Goal: Task Accomplishment & Management: Manage account settings

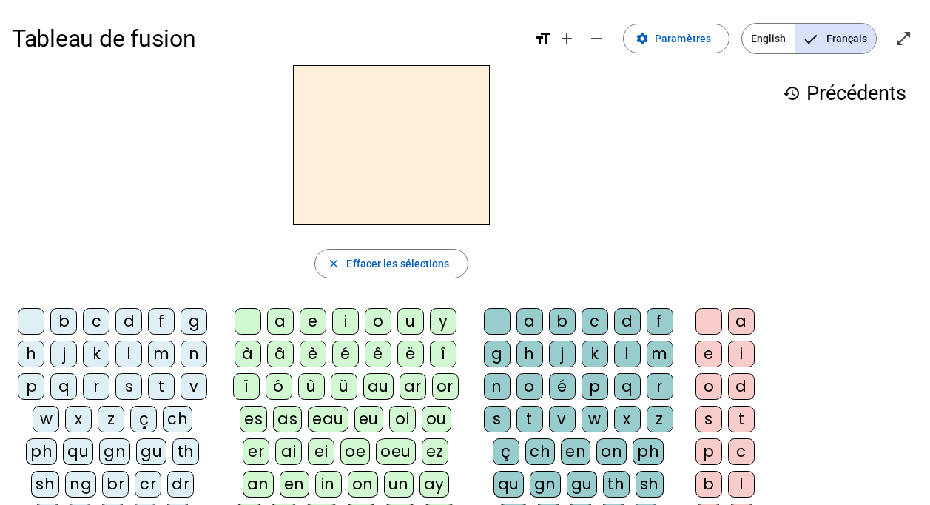
click at [343, 323] on div "i" at bounding box center [345, 321] width 27 height 27
click at [561, 357] on div "j" at bounding box center [562, 353] width 27 height 27
click at [618, 356] on div "l" at bounding box center [627, 353] width 27 height 27
click at [166, 358] on div "m" at bounding box center [161, 353] width 27 height 27
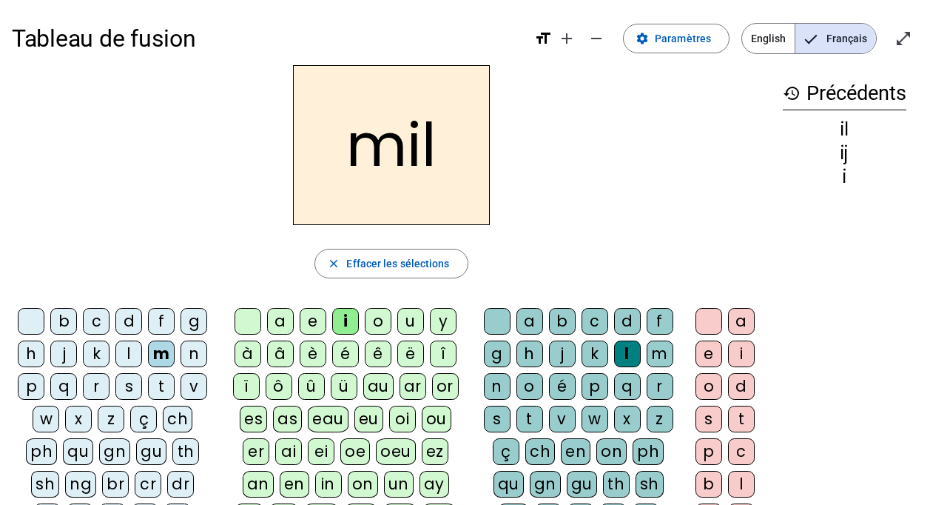
click at [277, 320] on div "a" at bounding box center [280, 321] width 27 height 27
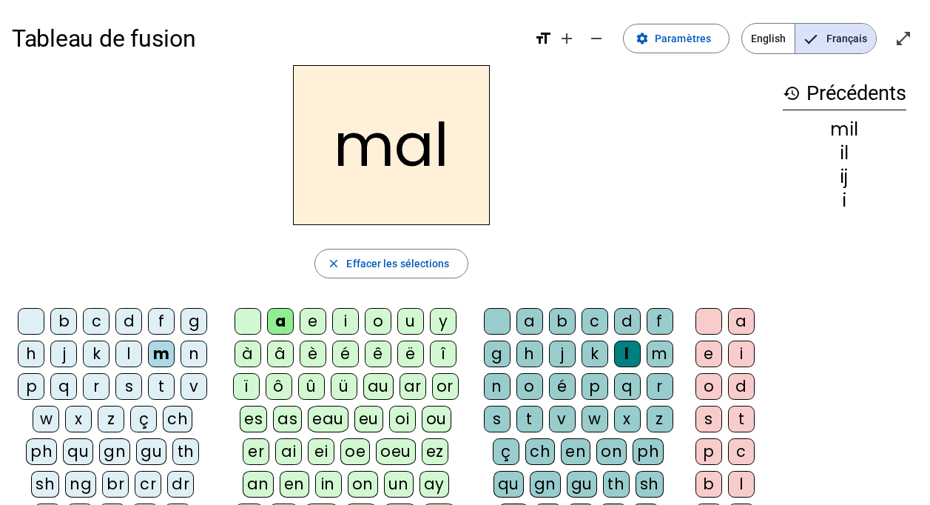
click at [629, 350] on div "l" at bounding box center [627, 353] width 27 height 27
click at [493, 313] on div at bounding box center [497, 321] width 27 height 27
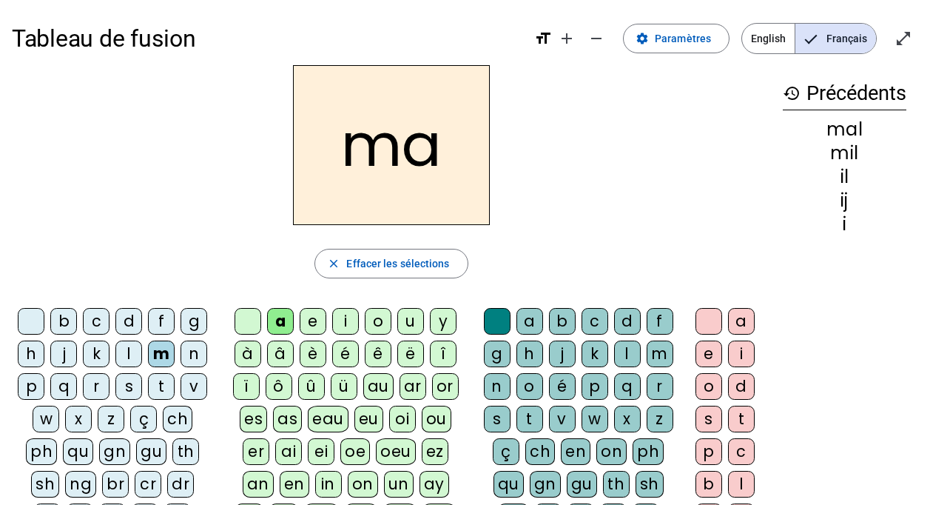
click at [243, 389] on div "ï" at bounding box center [246, 386] width 27 height 27
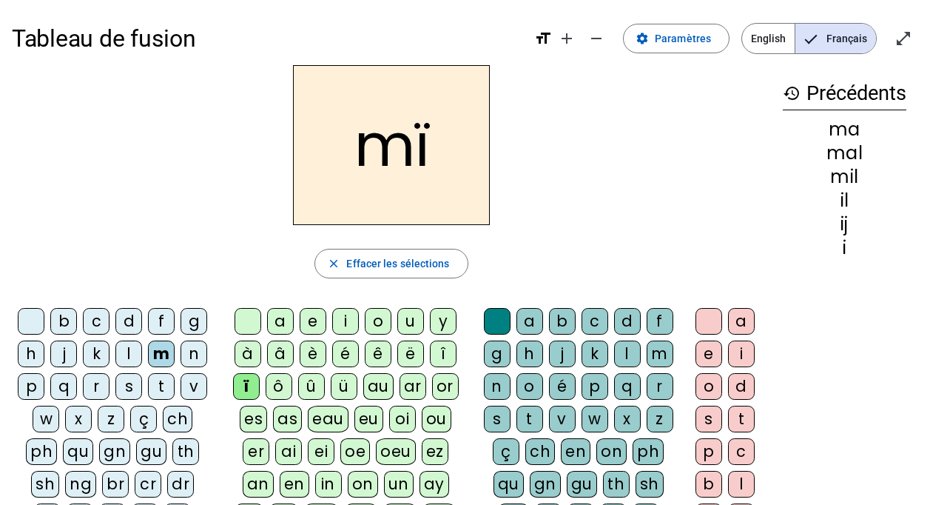
click at [258, 312] on div at bounding box center [248, 321] width 27 height 27
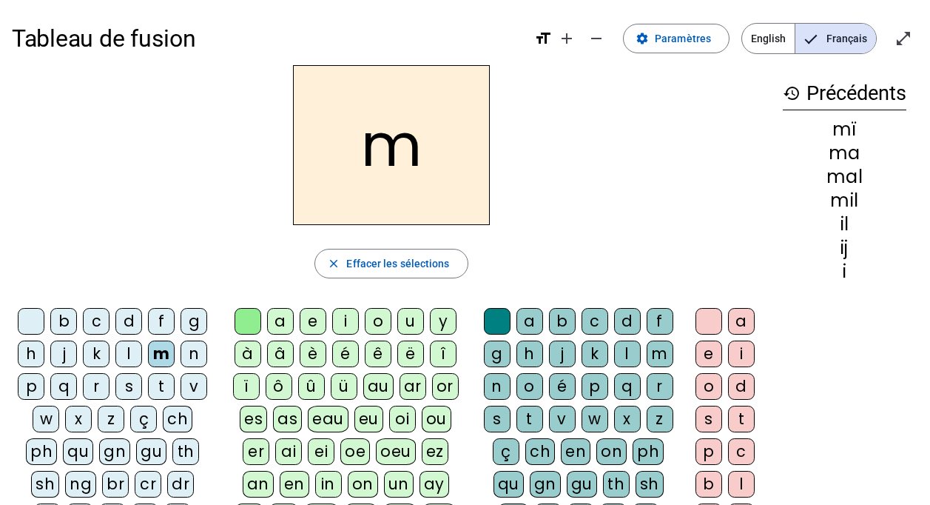
click at [294, 321] on letter-bubble "a" at bounding box center [283, 324] width 33 height 33
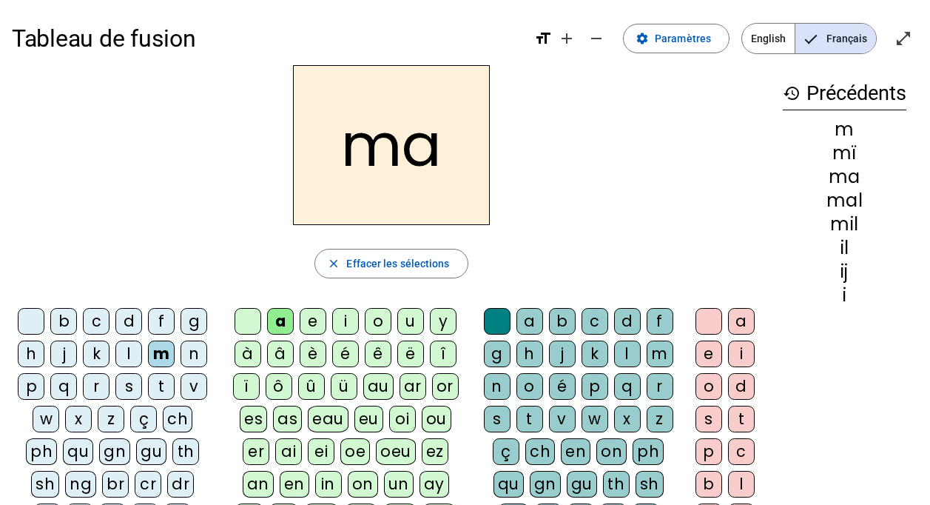
click at [282, 320] on div "a" at bounding box center [280, 321] width 27 height 27
click at [125, 355] on div "l" at bounding box center [128, 353] width 27 height 27
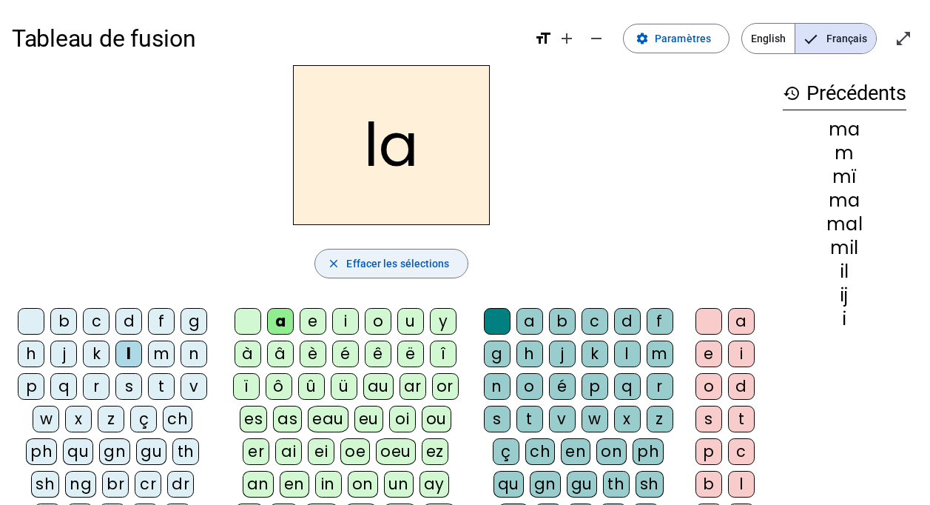
click at [383, 273] on span "button" at bounding box center [391, 264] width 152 height 36
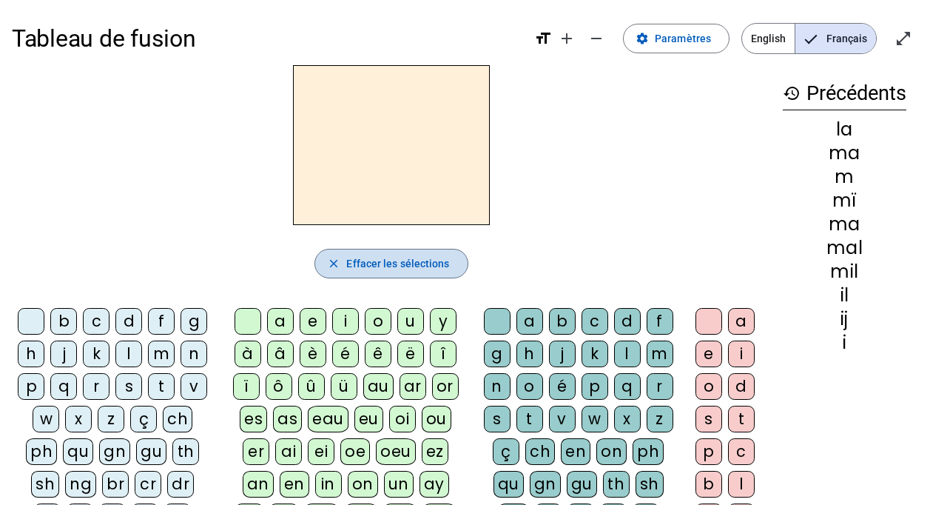
click at [383, 273] on span "button" at bounding box center [391, 264] width 152 height 36
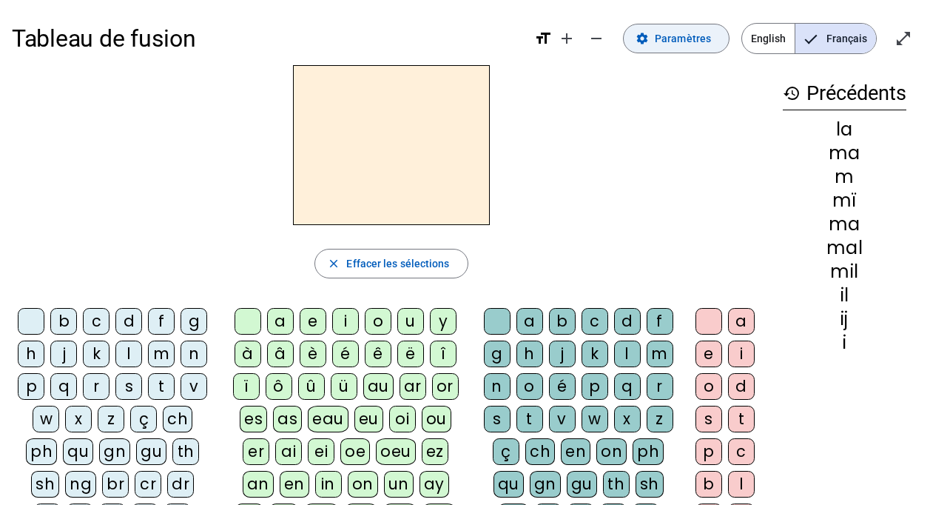
click at [679, 48] on span at bounding box center [676, 39] width 105 height 36
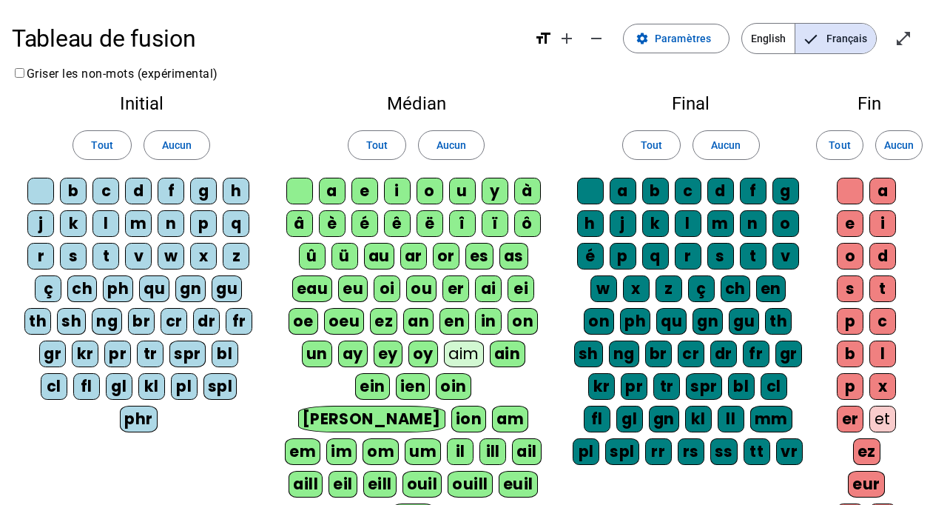
click at [136, 421] on div "phr" at bounding box center [139, 418] width 38 height 27
click at [152, 392] on div "kl" at bounding box center [151, 386] width 27 height 27
click at [182, 382] on div "pl" at bounding box center [184, 386] width 27 height 27
click at [215, 382] on div "spl" at bounding box center [220, 386] width 34 height 27
click at [227, 350] on div "bl" at bounding box center [225, 353] width 27 height 27
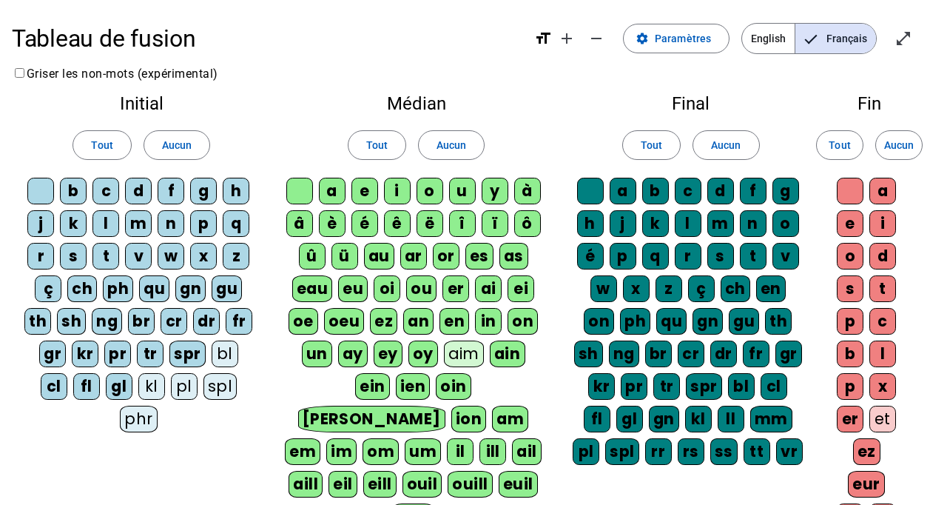
drag, startPoint x: 227, startPoint y: 350, endPoint x: 175, endPoint y: 353, distance: 51.9
click at [186, 352] on div "spr" at bounding box center [187, 353] width 36 height 27
drag, startPoint x: 160, startPoint y: 354, endPoint x: 146, endPoint y: 351, distance: 13.5
click at [170, 354] on div "spr" at bounding box center [188, 353] width 36 height 27
click at [137, 351] on div "tr" at bounding box center [150, 353] width 27 height 27
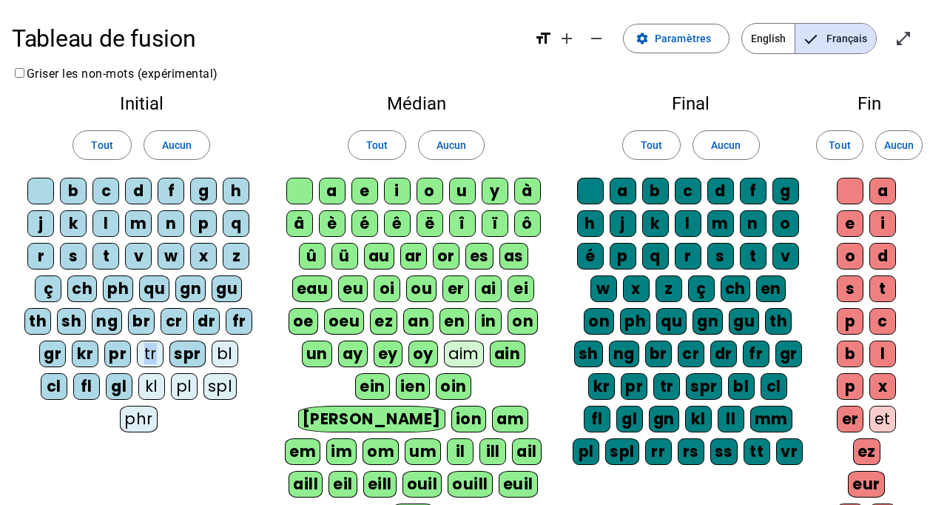
click at [137, 351] on div "tr" at bounding box center [150, 353] width 27 height 27
drag, startPoint x: 137, startPoint y: 351, endPoint x: 126, endPoint y: 351, distance: 10.4
click at [128, 351] on div "pr" at bounding box center [117, 353] width 27 height 27
click at [75, 351] on div "kr" at bounding box center [85, 353] width 27 height 27
drag, startPoint x: 64, startPoint y: 352, endPoint x: 50, endPoint y: 370, distance: 22.6
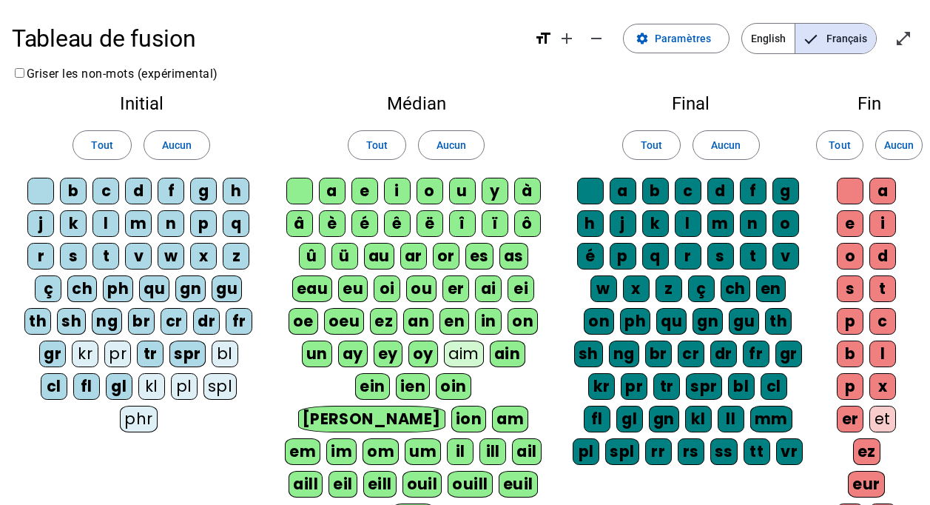
click at [64, 353] on div "gr" at bounding box center [52, 353] width 27 height 27
drag, startPoint x: 53, startPoint y: 383, endPoint x: 84, endPoint y: 382, distance: 31.1
click at [53, 383] on div "cl" at bounding box center [54, 386] width 27 height 27
click at [93, 379] on div "fl" at bounding box center [86, 386] width 27 height 27
click at [119, 379] on div "gl" at bounding box center [119, 386] width 27 height 27
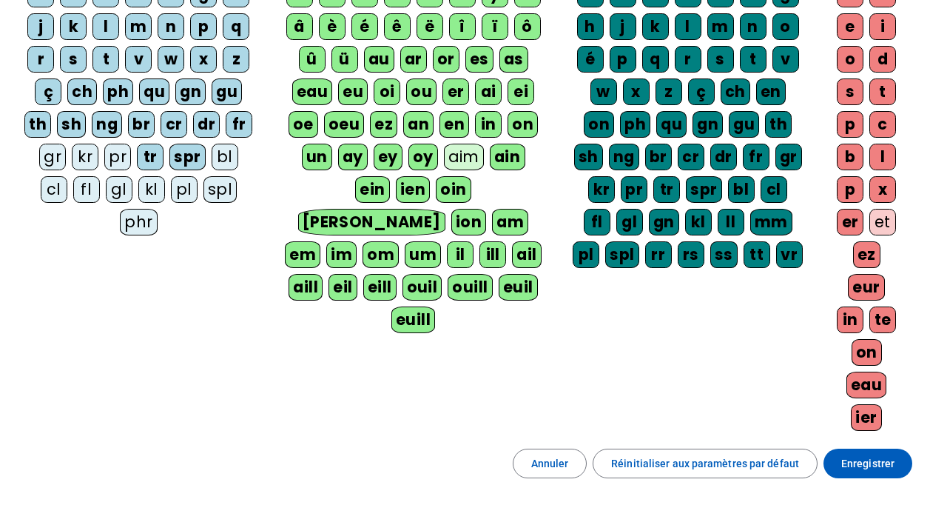
scroll to position [198, 0]
